Goal: Find specific page/section: Find specific page/section

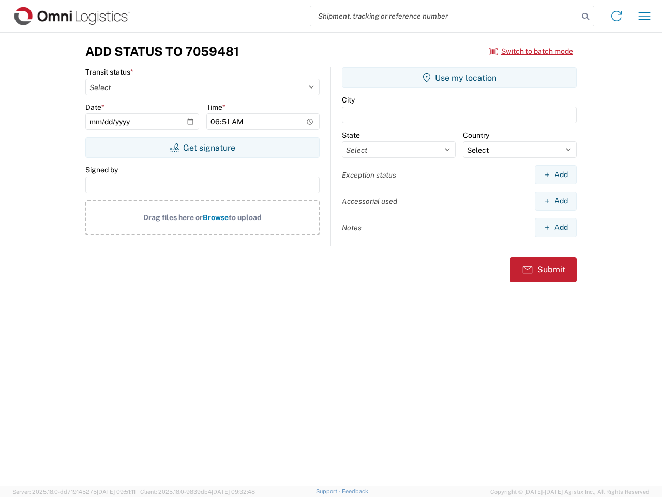
click at [444, 16] on input "search" at bounding box center [444, 16] width 268 height 20
click at [586, 17] on icon at bounding box center [586, 16] width 14 height 14
click at [617, 16] on icon at bounding box center [617, 16] width 17 height 17
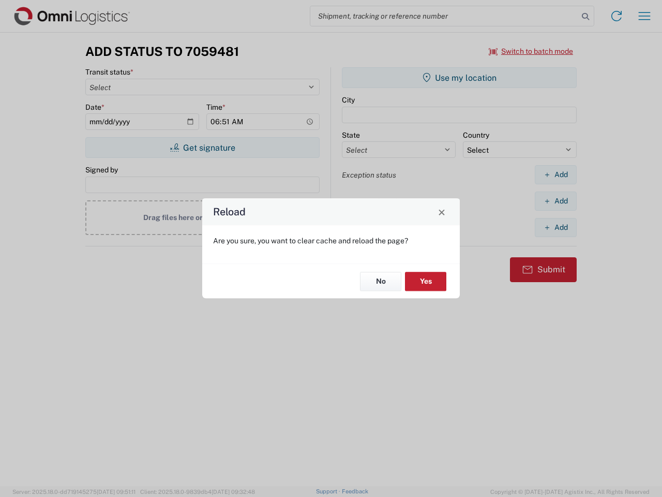
click at [645, 16] on div "Reload Are you sure, you want to clear cache and reload the page? No Yes" at bounding box center [331, 248] width 662 height 497
click at [531, 51] on div "Reload Are you sure, you want to clear cache and reload the page? No Yes" at bounding box center [331, 248] width 662 height 497
click at [202, 147] on div "Reload Are you sure, you want to clear cache and reload the page? No Yes" at bounding box center [331, 248] width 662 height 497
click at [460, 78] on div "Reload Are you sure, you want to clear cache and reload the page? No Yes" at bounding box center [331, 248] width 662 height 497
click at [556, 174] on div "Reload Are you sure, you want to clear cache and reload the page? No Yes" at bounding box center [331, 248] width 662 height 497
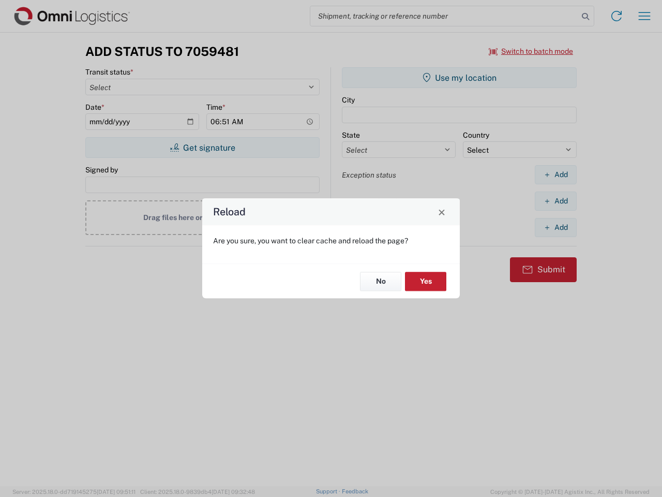
click at [556, 201] on div "Reload Are you sure, you want to clear cache and reload the page? No Yes" at bounding box center [331, 248] width 662 height 497
click at [556, 227] on div "Reload Are you sure, you want to clear cache and reload the page? No Yes" at bounding box center [331, 248] width 662 height 497
